Goal: Task Accomplishment & Management: Use online tool/utility

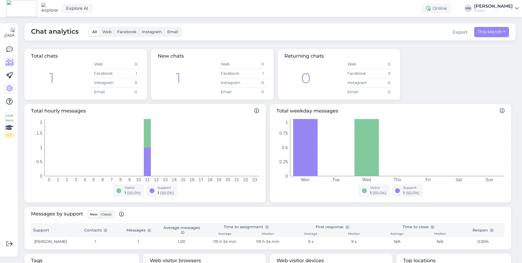
click at [12, 90] on icon at bounding box center [9, 88] width 7 height 7
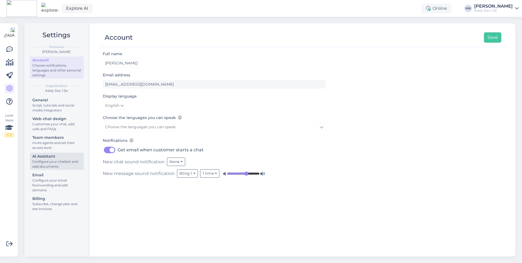
click at [40, 167] on div "Configure your chatbot and add documents" at bounding box center [56, 164] width 49 height 10
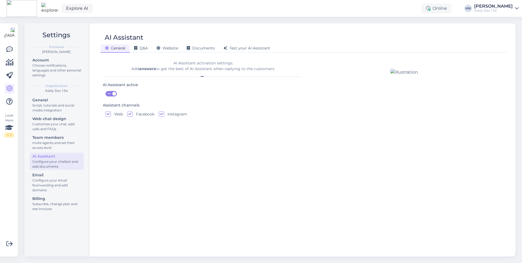
click at [143, 43] on div "General Q&A Website Documents Test your AI Assistant" at bounding box center [301, 48] width 401 height 10
click at [141, 46] on span "Q&A" at bounding box center [141, 48] width 14 height 5
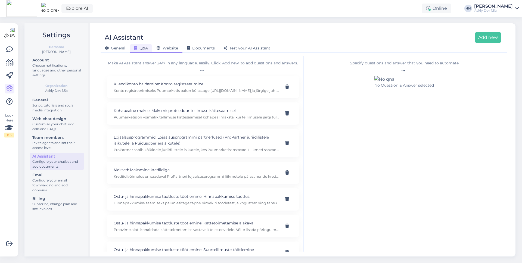
click at [176, 49] on span "Website" at bounding box center [167, 48] width 21 height 5
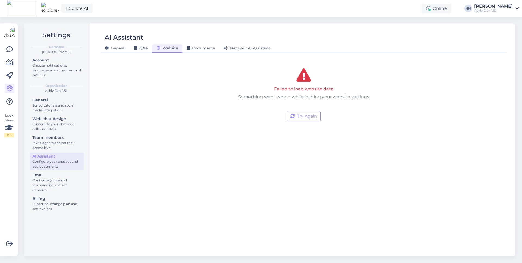
click at [296, 126] on div "Failed to load website data Something went wrong while loading your website set…" at bounding box center [304, 95] width 402 height 79
click at [297, 121] on button "Try Again" at bounding box center [304, 116] width 34 height 10
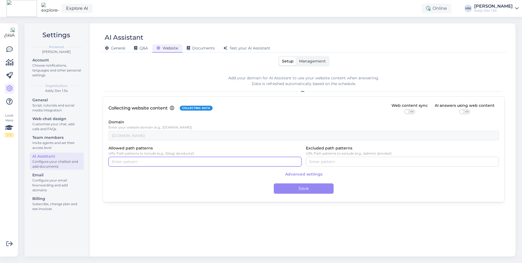
click at [196, 166] on div at bounding box center [204, 162] width 193 height 10
click at [140, 149] on label "Allowed path patterns" at bounding box center [130, 148] width 44 height 6
click at [140, 159] on input "Allowed path patterns" at bounding box center [205, 162] width 186 height 6
click at [140, 149] on label "Allowed path patterns" at bounding box center [130, 148] width 44 height 6
click at [140, 159] on input "Allowed path patterns" at bounding box center [205, 162] width 186 height 6
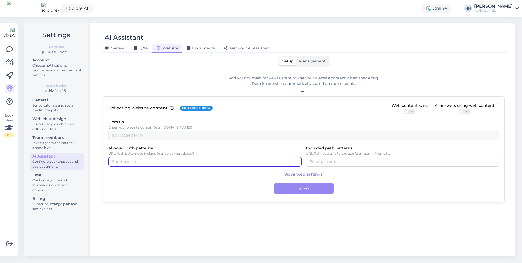
click at [140, 149] on label "Allowed path patterns" at bounding box center [130, 148] width 44 height 6
click at [140, 159] on input "Allowed path patterns" at bounding box center [205, 162] width 186 height 6
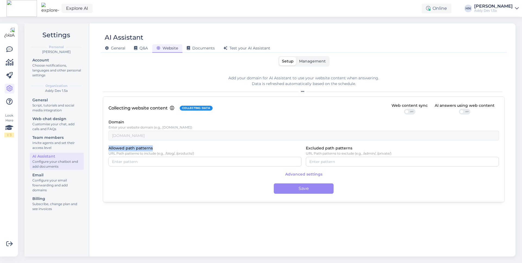
drag, startPoint x: 106, startPoint y: 147, endPoint x: 179, endPoint y: 149, distance: 73.1
click at [179, 149] on div "Collecting website content Collecting data Web content sync OFF AI answers usin…" at bounding box center [304, 149] width 402 height 106
copy label "Allowed path patterns"
click at [176, 153] on p "URL Path patterns to include (e.g., /blog/, /products/)" at bounding box center [204, 154] width 193 height 4
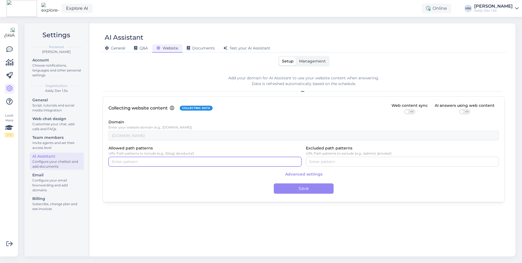
click at [169, 166] on div at bounding box center [204, 162] width 193 height 10
type input "askly.me/hell"
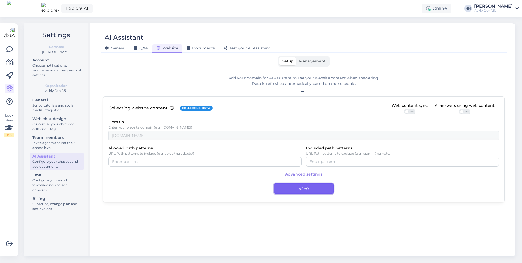
click at [288, 190] on button "Save" at bounding box center [304, 188] width 60 height 10
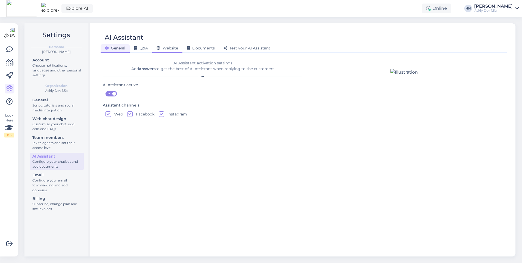
click at [163, 48] on span "Website" at bounding box center [167, 48] width 21 height 5
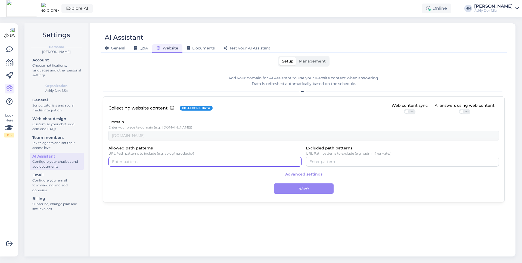
click at [163, 162] on input "Allowed path patterns" at bounding box center [205, 162] width 186 height 6
type input "aaa"
click at [121, 163] on button "button" at bounding box center [123, 162] width 7 height 6
type input "aaa"
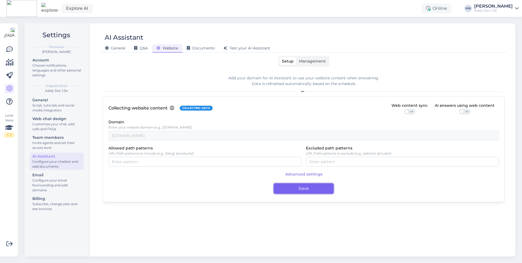
click at [309, 192] on button "Save" at bounding box center [304, 188] width 60 height 10
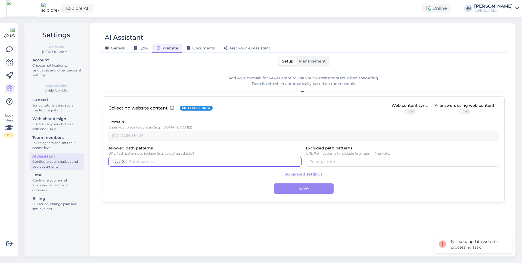
click at [182, 161] on input "Allowed path patterns" at bounding box center [213, 162] width 169 height 6
click at [124, 162] on button "button" at bounding box center [123, 162] width 7 height 6
click at [132, 164] on input "Allowed path patterns" at bounding box center [205, 162] width 186 height 6
click at [238, 160] on input "Allowed path patterns" at bounding box center [205, 162] width 186 height 6
type input "askly.me/hello"
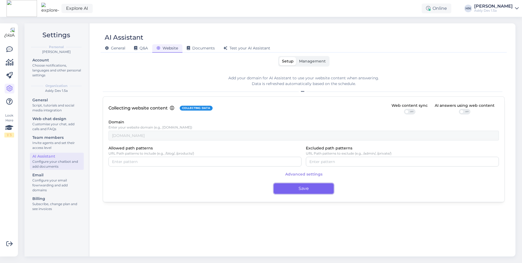
click at [295, 187] on button "Save" at bounding box center [304, 188] width 60 height 10
click at [206, 173] on span "Advanced settings" at bounding box center [304, 174] width 390 height 9
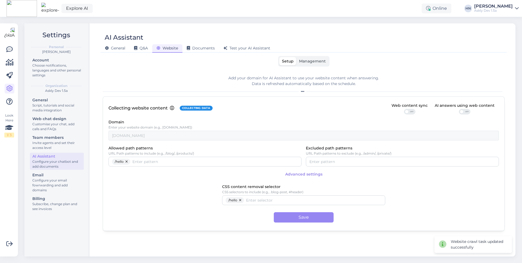
click at [206, 173] on span "Advanced settings" at bounding box center [304, 174] width 390 height 9
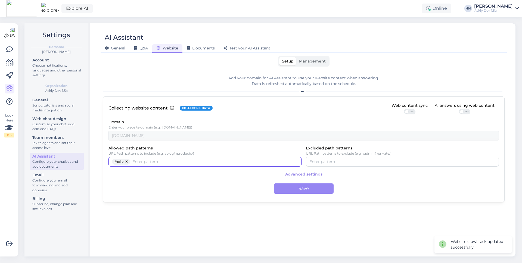
click at [191, 163] on input "Allowed path patterns" at bounding box center [214, 162] width 165 height 6
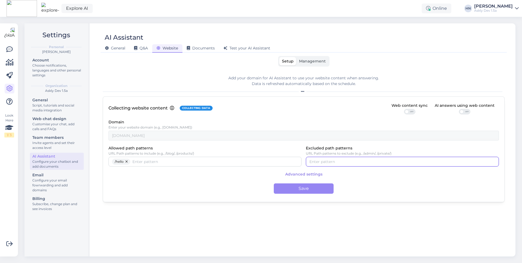
click at [320, 165] on div at bounding box center [402, 162] width 193 height 10
type input "http://askly"
type input "http://askly.me/hey"
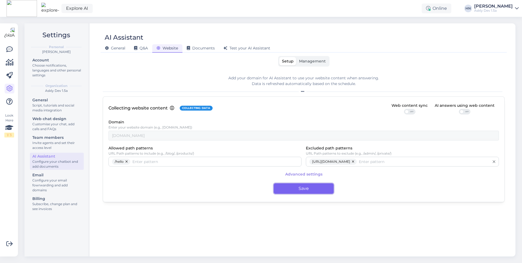
click at [308, 189] on button "Save" at bounding box center [304, 188] width 60 height 10
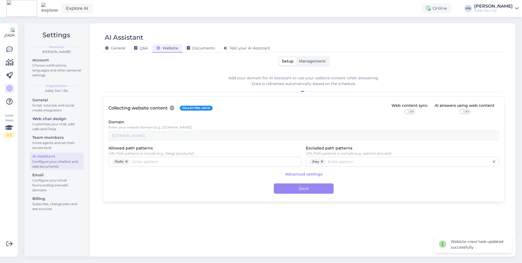
click at [212, 196] on div "Collecting website content Collecting data Web content sync OFF AI answers usin…" at bounding box center [304, 149] width 402 height 106
click at [360, 121] on div "Domain Enter your website domain (e.g., example.com) askly.me" at bounding box center [303, 130] width 390 height 22
click at [301, 59] on span "Management" at bounding box center [312, 61] width 27 height 5
click at [296, 57] on input "Management" at bounding box center [296, 57] width 0 height 0
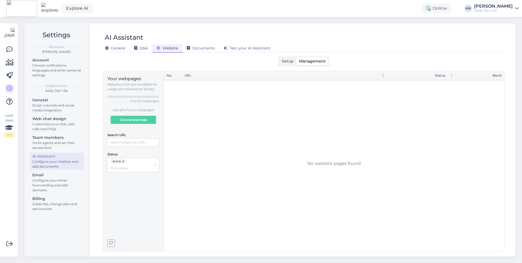
click at [301, 59] on span "Management" at bounding box center [312, 61] width 27 height 5
click at [296, 57] on input "Management" at bounding box center [296, 57] width 0 height 0
click at [284, 63] on span "Setup" at bounding box center [288, 61] width 12 height 5
click at [279, 57] on input "Setup" at bounding box center [279, 57] width 0 height 0
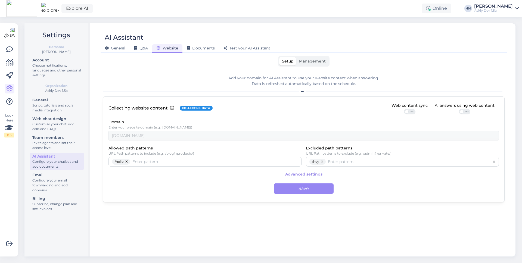
click at [310, 64] on label "Management" at bounding box center [312, 61] width 32 height 8
click at [296, 57] on input "Management" at bounding box center [296, 57] width 0 height 0
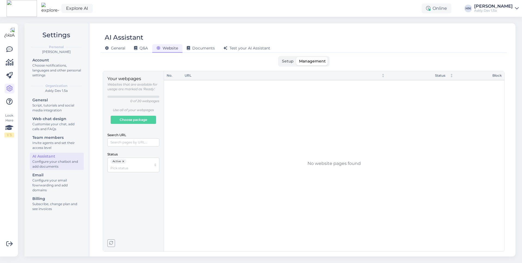
click at [285, 65] on div "Setup Management" at bounding box center [303, 61] width 51 height 11
click at [286, 63] on span "Setup" at bounding box center [288, 61] width 12 height 5
click at [279, 57] on input "Setup" at bounding box center [279, 57] width 0 height 0
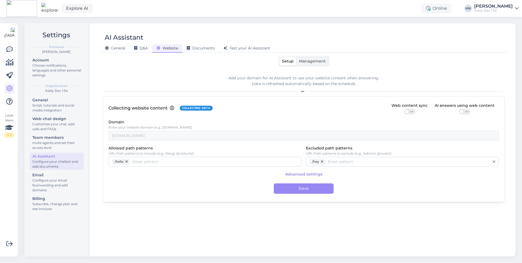
click at [299, 63] on span "Management" at bounding box center [312, 61] width 27 height 5
click at [296, 57] on input "Management" at bounding box center [296, 57] width 0 height 0
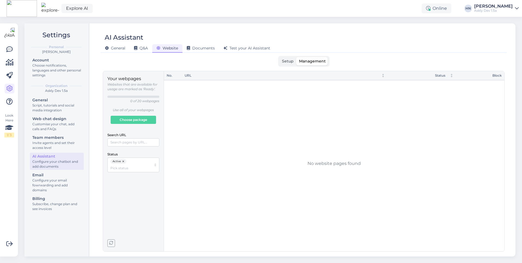
click at [282, 60] on span "Setup" at bounding box center [288, 61] width 12 height 5
click at [279, 57] on input "Setup" at bounding box center [279, 57] width 0 height 0
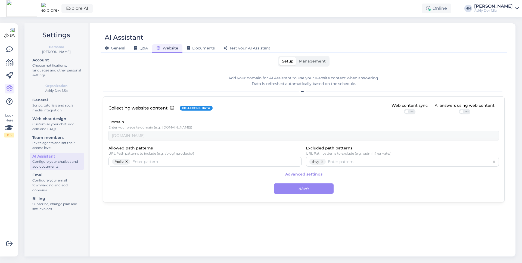
click at [303, 60] on span "Management" at bounding box center [312, 61] width 27 height 5
click at [296, 57] on input "Management" at bounding box center [296, 57] width 0 height 0
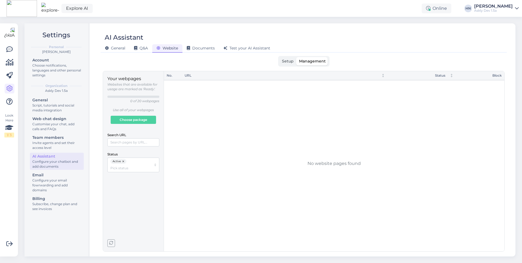
click at [111, 247] on button "button" at bounding box center [111, 243] width 8 height 8
click at [110, 244] on icon "button" at bounding box center [111, 243] width 4 height 4
click at [121, 217] on div "Your webpages Websites that are available for usage are marked as 'Ready'. 0 of…" at bounding box center [133, 161] width 52 height 171
click at [206, 176] on div "No. URL Status Block" at bounding box center [334, 161] width 340 height 180
click at [229, 180] on div "No. URL Status Block" at bounding box center [334, 161] width 340 height 180
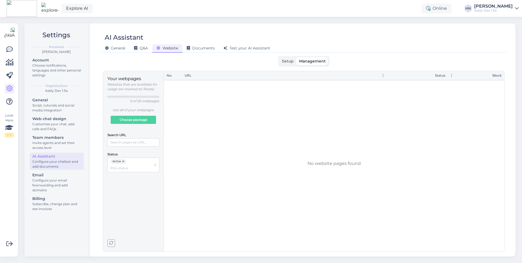
click at [229, 180] on div "No. URL Status Block" at bounding box center [334, 161] width 340 height 180
click at [113, 243] on span "button" at bounding box center [111, 243] width 7 height 7
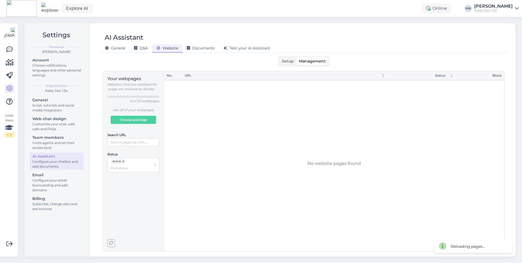
click at [286, 64] on label "Setup" at bounding box center [287, 61] width 17 height 8
click at [279, 57] on input "Setup" at bounding box center [279, 57] width 0 height 0
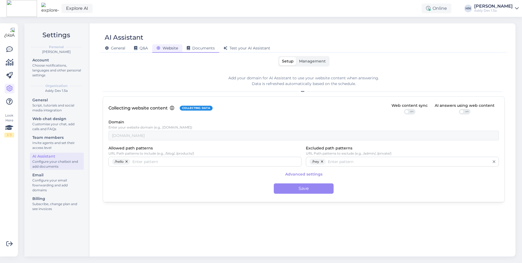
click at [203, 48] on span "Documents" at bounding box center [201, 48] width 28 height 5
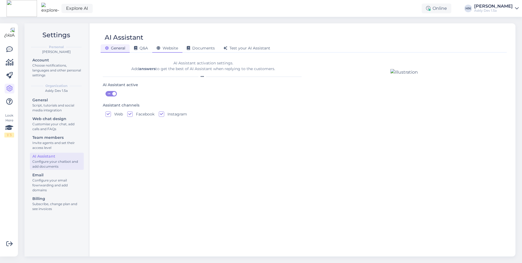
click at [167, 51] on div "Website" at bounding box center [167, 48] width 30 height 8
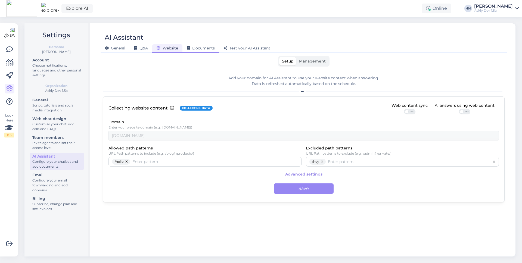
click at [194, 49] on span "Documents" at bounding box center [201, 48] width 28 height 5
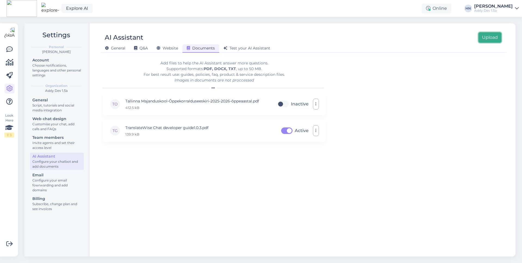
click at [491, 40] on button "Upload" at bounding box center [489, 37] width 23 height 10
click at [497, 33] on button "Upload" at bounding box center [489, 37] width 23 height 10
click at [487, 38] on button "Upload" at bounding box center [489, 37] width 23 height 10
click at [494, 37] on button "Upload" at bounding box center [489, 37] width 23 height 10
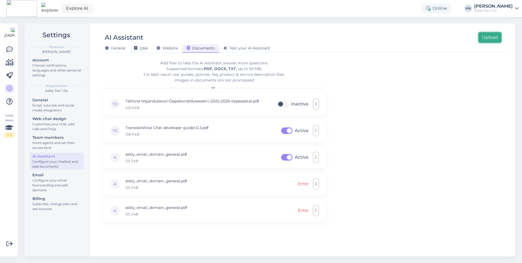
click at [491, 34] on button "Upload" at bounding box center [489, 37] width 23 height 10
click at [488, 39] on button "Upload" at bounding box center [489, 37] width 23 height 10
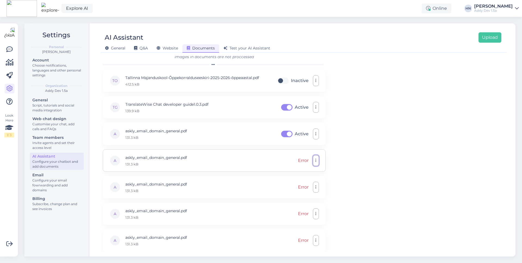
click at [318, 158] on button "button" at bounding box center [316, 160] width 6 height 11
click at [306, 184] on link "Remove" at bounding box center [291, 187] width 54 height 14
click at [315, 162] on button "button" at bounding box center [316, 160] width 6 height 11
click at [307, 186] on link "Remove" at bounding box center [291, 187] width 54 height 14
click at [314, 163] on button "button" at bounding box center [316, 160] width 6 height 11
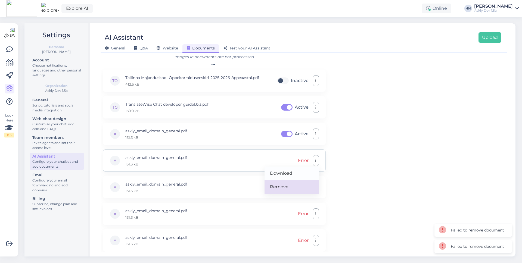
click at [303, 184] on link "Remove" at bounding box center [291, 187] width 54 height 14
click at [316, 158] on icon "button" at bounding box center [315, 160] width 1 height 4
click at [305, 184] on link "Remove" at bounding box center [291, 187] width 54 height 14
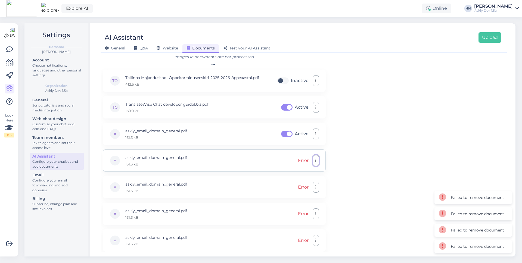
click at [315, 162] on icon "button" at bounding box center [315, 160] width 1 height 4
click at [301, 187] on link "Remove" at bounding box center [291, 187] width 54 height 14
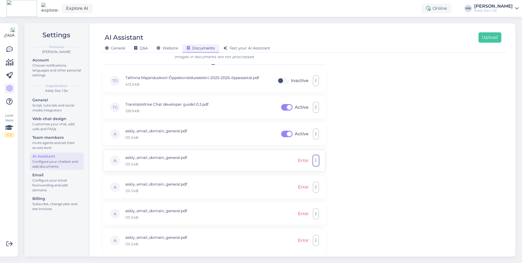
click at [315, 158] on button "button" at bounding box center [316, 160] width 6 height 11
click at [311, 189] on link "Remove" at bounding box center [291, 187] width 54 height 14
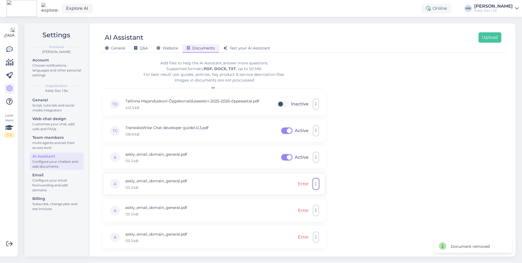
click at [317, 183] on button "button" at bounding box center [316, 184] width 6 height 11
click at [303, 207] on link "Remove" at bounding box center [291, 211] width 54 height 14
click at [503, 36] on div "AI Assistant Upload General Q&A Website Documents Test your AI Assistant" at bounding box center [304, 40] width 406 height 24
click at [497, 37] on button "Upload" at bounding box center [489, 37] width 23 height 10
click at [493, 33] on button "Upload" at bounding box center [489, 37] width 23 height 10
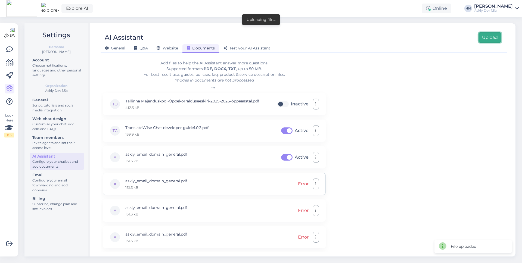
scroll to position [23, 0]
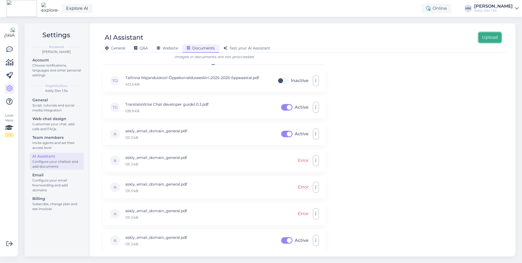
click at [480, 37] on button "Upload" at bounding box center [489, 37] width 23 height 10
click at [478, 39] on button "Upload" at bounding box center [489, 37] width 23 height 10
click at [491, 37] on button "Upload" at bounding box center [489, 37] width 23 height 10
click at [486, 36] on button "Upload" at bounding box center [489, 37] width 23 height 10
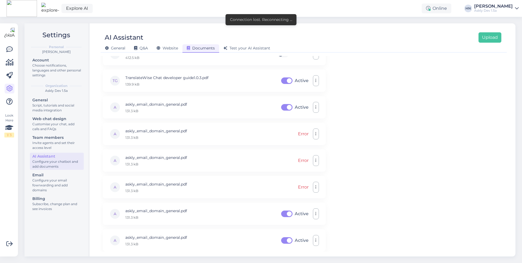
click at [370, 156] on div "Add files to help the AI Assistant answer more questions. Supported formats: PD…" at bounding box center [304, 104] width 402 height 196
click at [316, 186] on button "button" at bounding box center [316, 187] width 6 height 11
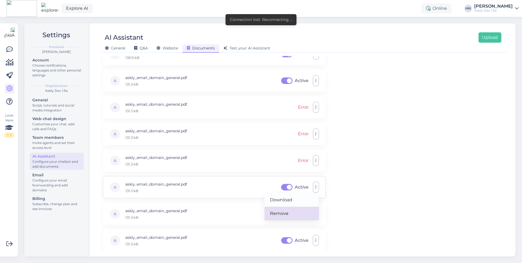
click at [308, 208] on link "Remove" at bounding box center [291, 214] width 54 height 14
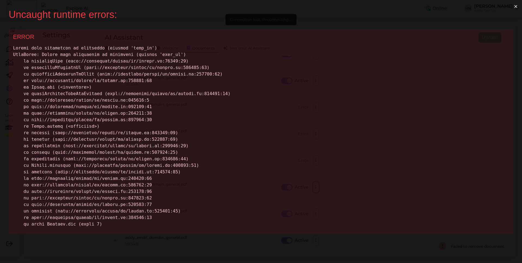
scroll to position [0, 0]
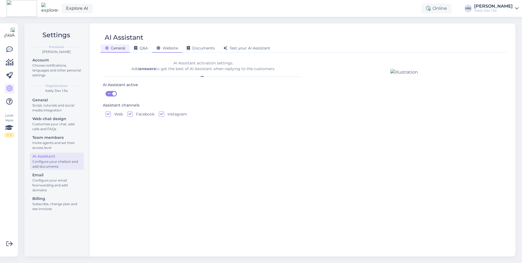
click at [158, 48] on icon at bounding box center [159, 48] width 4 height 4
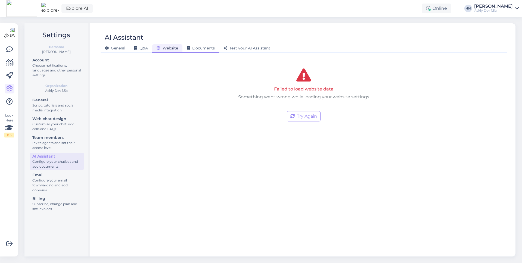
click at [205, 50] on span "Documents" at bounding box center [201, 48] width 28 height 5
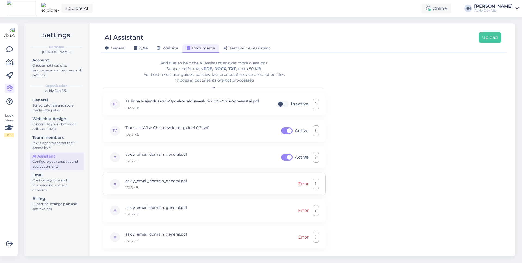
scroll to position [77, 0]
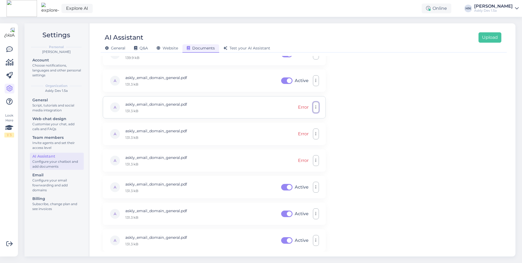
click at [318, 105] on button "button" at bounding box center [316, 107] width 6 height 11
click at [310, 129] on link "Remove" at bounding box center [291, 134] width 54 height 14
click at [317, 136] on button "button" at bounding box center [316, 134] width 6 height 11
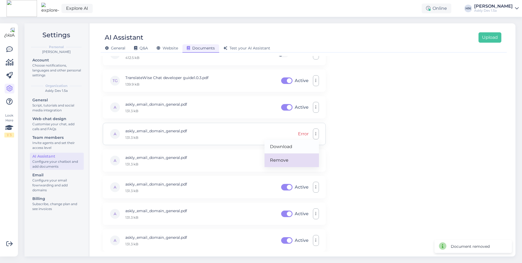
click at [306, 166] on link "Remove" at bounding box center [291, 161] width 54 height 14
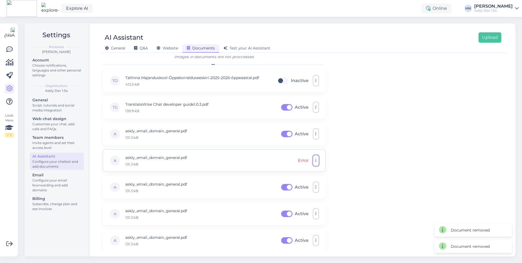
click at [315, 164] on button "button" at bounding box center [316, 160] width 6 height 11
click at [303, 182] on link "Remove" at bounding box center [291, 187] width 54 height 14
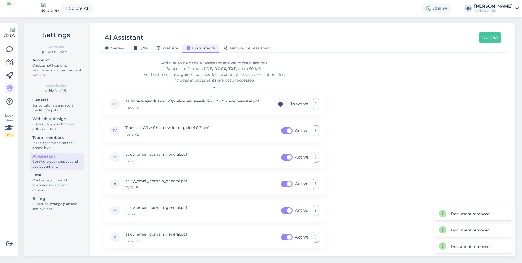
scroll to position [0, 0]
click at [318, 183] on button "button" at bounding box center [316, 184] width 6 height 11
click at [300, 209] on link "Remove" at bounding box center [291, 211] width 54 height 14
click at [317, 206] on button "button" at bounding box center [316, 210] width 6 height 11
click at [301, 235] on link "Remove" at bounding box center [291, 237] width 54 height 14
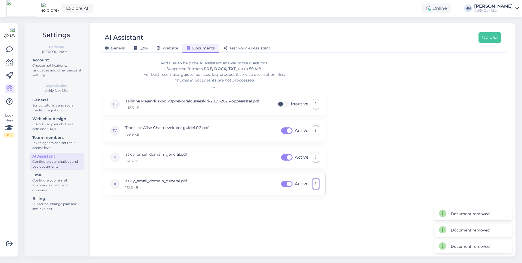
click at [313, 182] on button "button" at bounding box center [316, 184] width 6 height 11
click at [296, 209] on link "Remove" at bounding box center [291, 211] width 54 height 14
click at [485, 39] on button "Upload" at bounding box center [489, 37] width 23 height 10
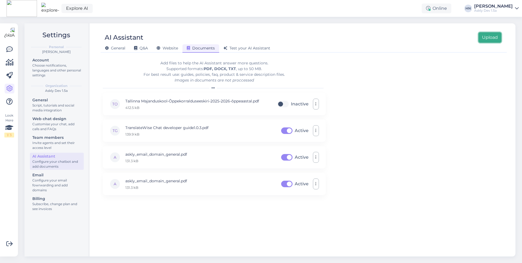
click at [480, 40] on button "Upload" at bounding box center [489, 37] width 23 height 10
click at [494, 36] on button "Upload" at bounding box center [489, 37] width 23 height 10
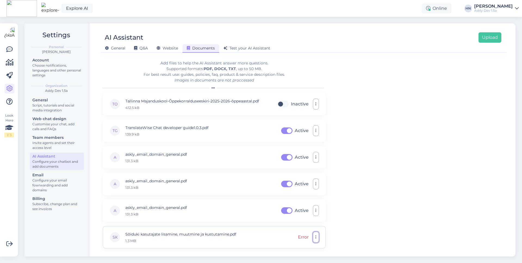
click at [314, 235] on button "button" at bounding box center [316, 237] width 6 height 11
click at [303, 229] on link "Remove" at bounding box center [291, 225] width 54 height 14
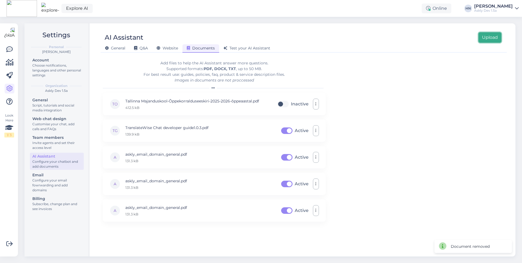
click at [489, 39] on button "Upload" at bounding box center [489, 37] width 23 height 10
click at [485, 37] on button "Upload" at bounding box center [489, 37] width 23 height 10
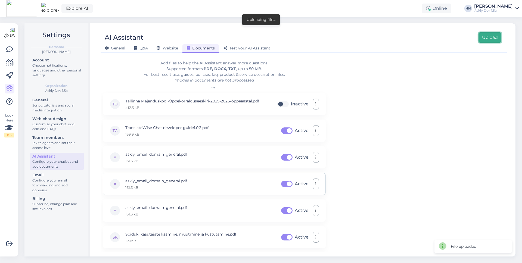
scroll to position [23, 0]
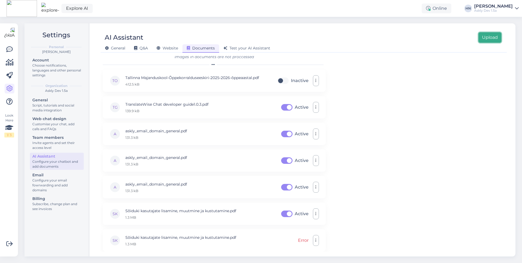
click at [489, 39] on button "Upload" at bounding box center [489, 37] width 23 height 10
